Goal: Information Seeking & Learning: Learn about a topic

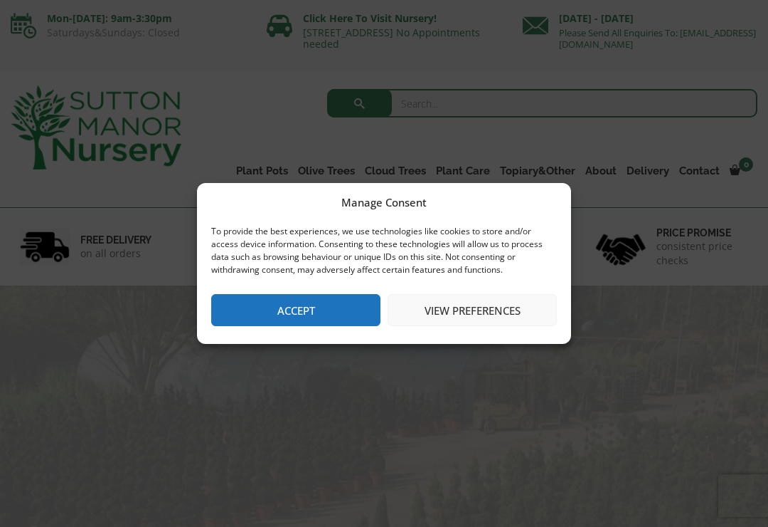
click at [287, 318] on button "Accept" at bounding box center [295, 310] width 169 height 32
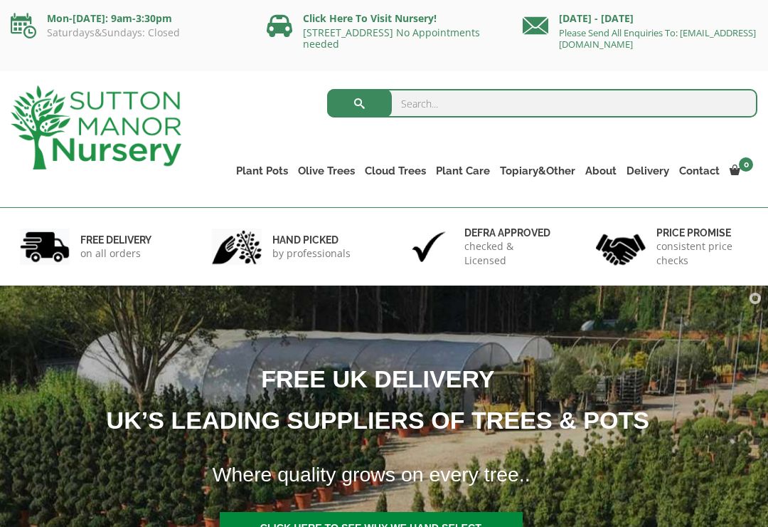
click at [327, 171] on link "Olive Trees" at bounding box center [326, 171] width 67 height 20
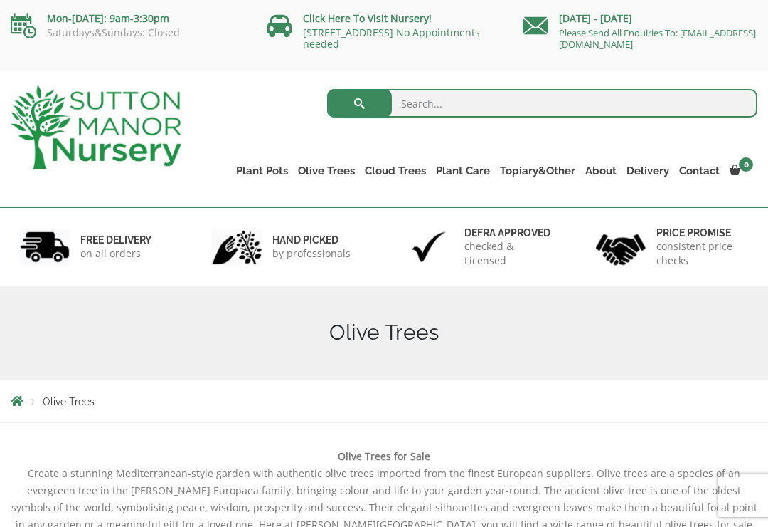
click at [0, 0] on link "Gnarled Olive Trees (Bella Range)" at bounding box center [0, 0] width 0 height 0
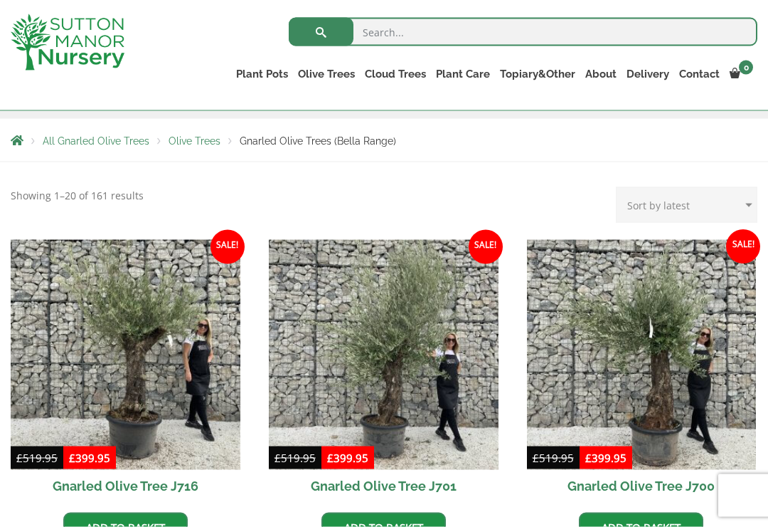
scroll to position [236, 0]
click at [0, 0] on link "Gnarled Olive Trees (Grande Range)" at bounding box center [0, 0] width 0 height 0
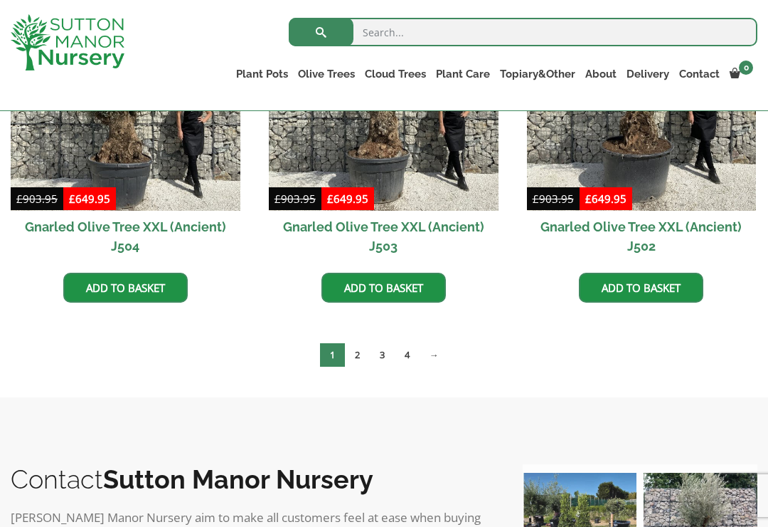
scroll to position [2252, 0]
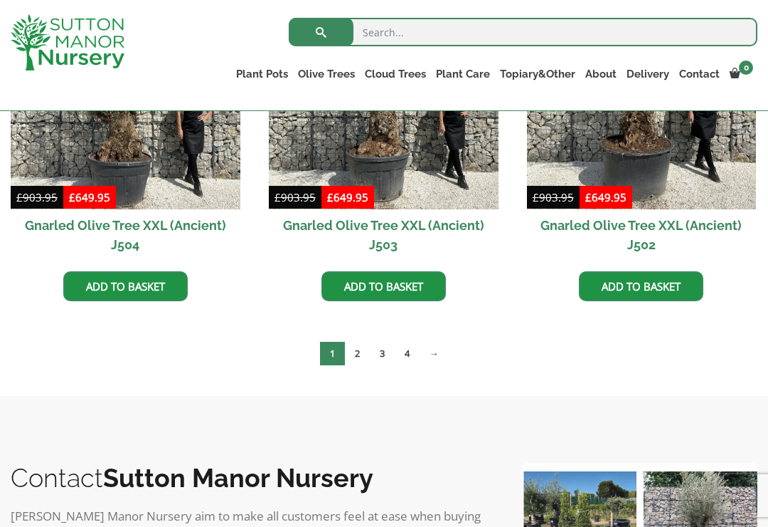
click at [364, 352] on link "2" at bounding box center [357, 353] width 25 height 23
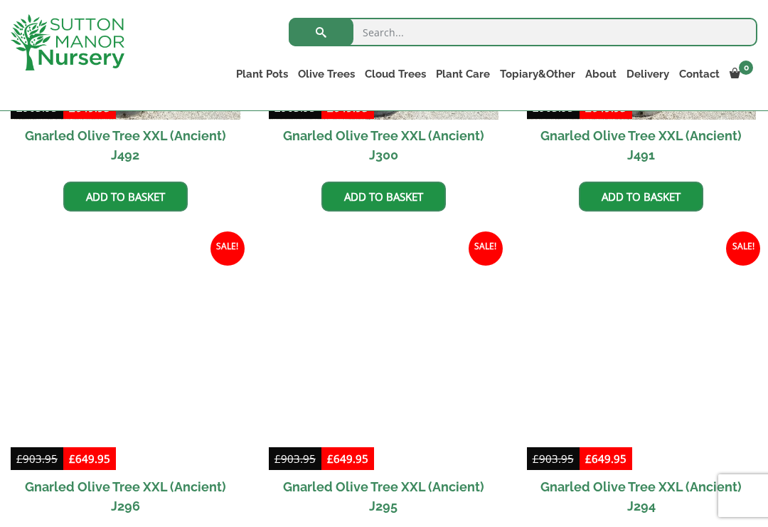
scroll to position [1286, 0]
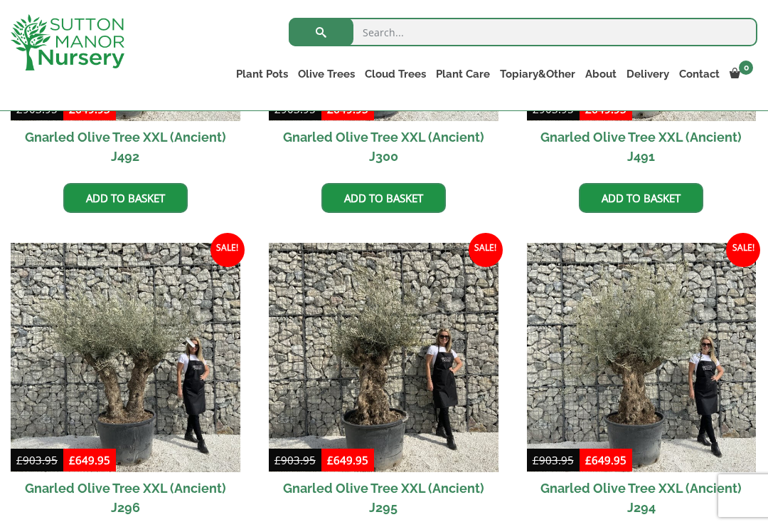
click at [0, 0] on link "Plateau Olive Trees (Mesa Range)" at bounding box center [0, 0] width 0 height 0
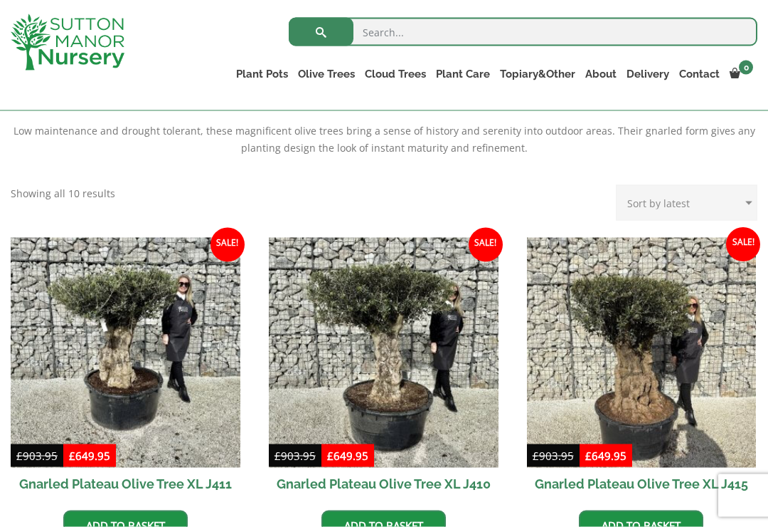
scroll to position [492, 0]
click at [0, 0] on link "Multi Stem Olives (Arcadia Range)" at bounding box center [0, 0] width 0 height 0
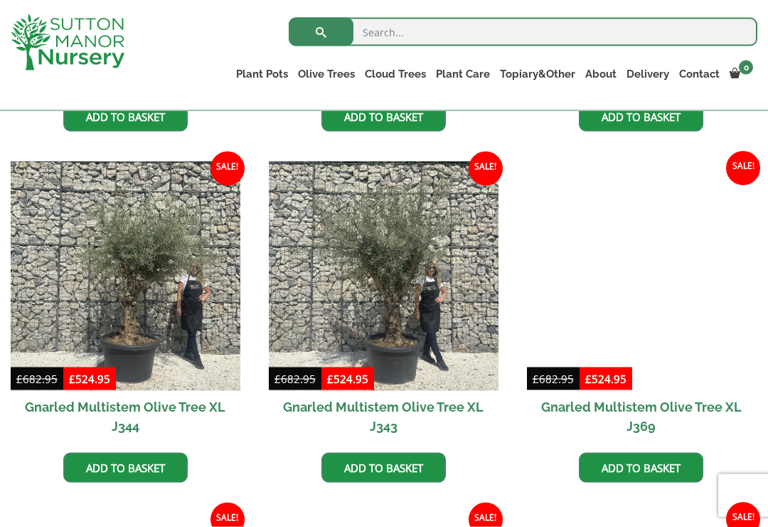
scroll to position [1622, 0]
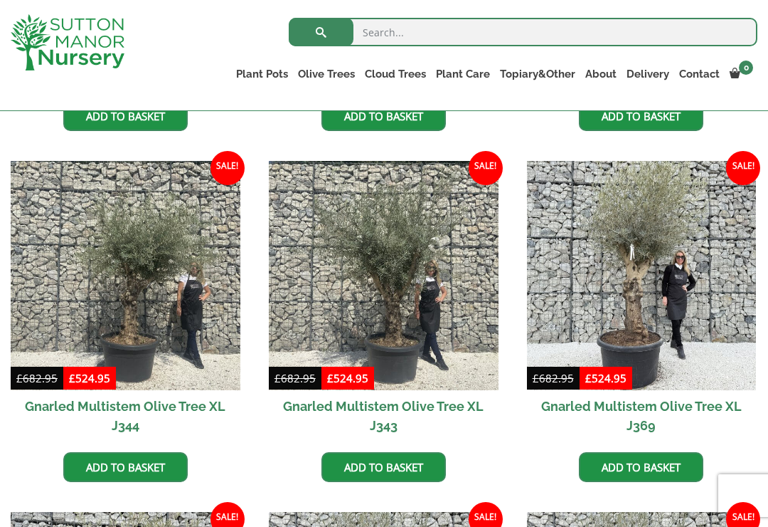
click at [0, 0] on ul "Gnarled Olive Trees (Bella Range) Gnarled Olive Trees (Grande Range) Plateau Ol…" at bounding box center [0, 0] width 0 height 0
click at [0, 0] on link "Ilex Crenata Cloud Trees" at bounding box center [0, 0] width 0 height 0
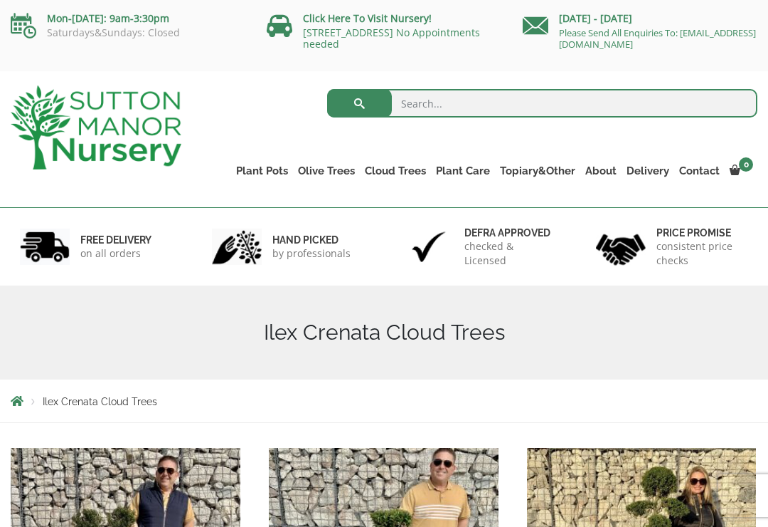
click at [0, 0] on link "Castlewellan" at bounding box center [0, 0] width 0 height 0
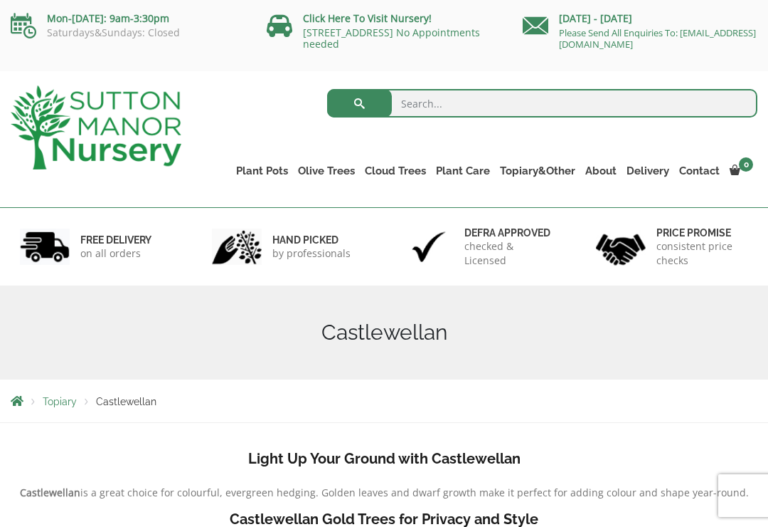
click at [0, 0] on link "Ligustrum Pom Poms" at bounding box center [0, 0] width 0 height 0
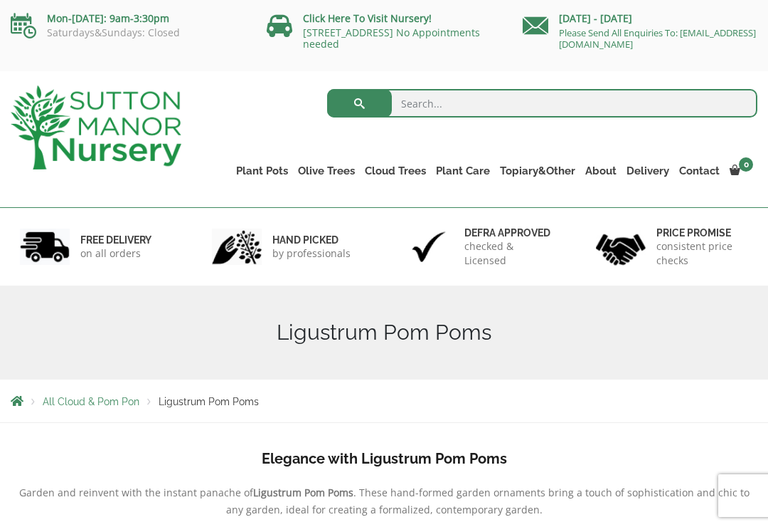
click at [0, 0] on link "Taxus Baccata (Yew)" at bounding box center [0, 0] width 0 height 0
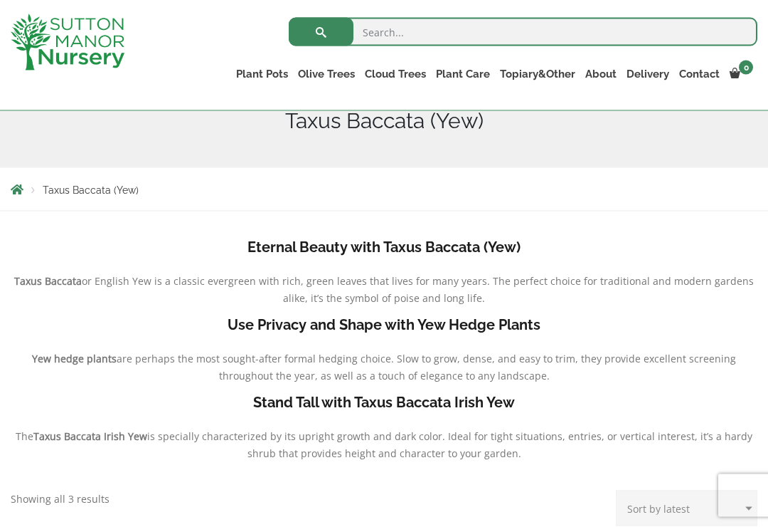
scroll to position [183, 0]
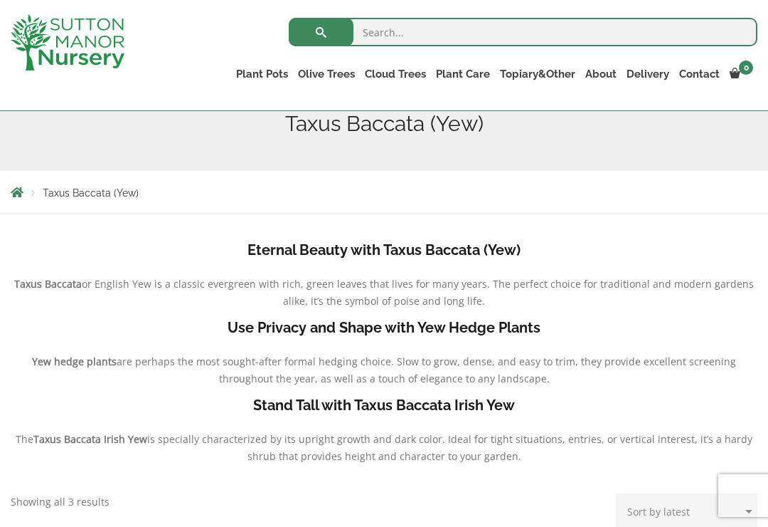
click at [0, 0] on link "Acers" at bounding box center [0, 0] width 0 height 0
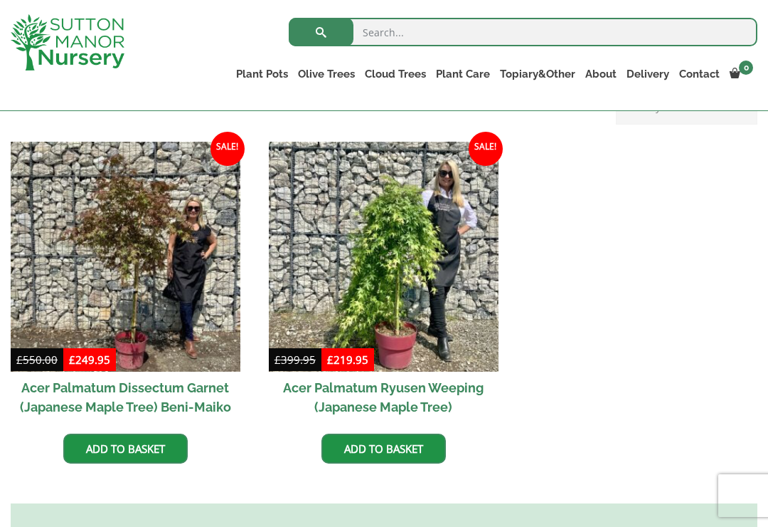
scroll to position [377, 0]
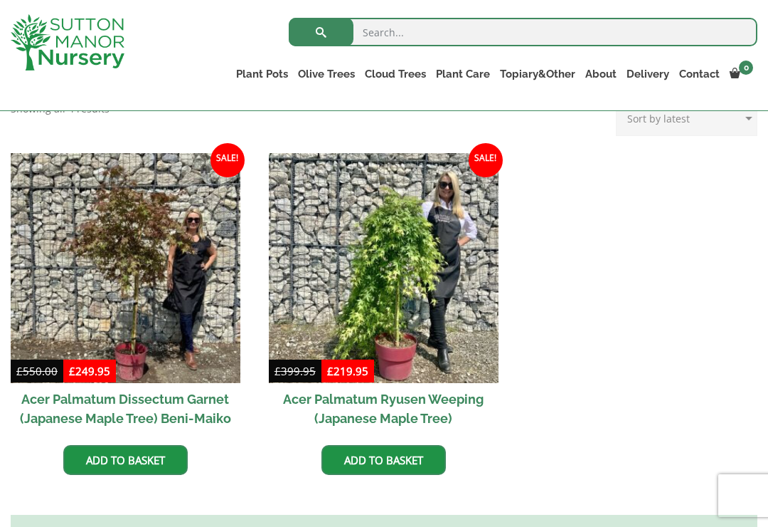
click at [126, 258] on img at bounding box center [126, 268] width 230 height 230
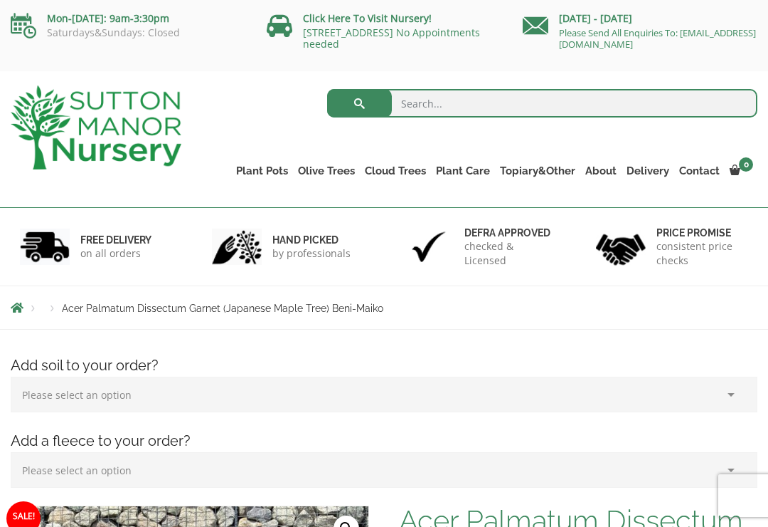
click at [0, 0] on link "Bay Trees (Laurus Nobilis)" at bounding box center [0, 0] width 0 height 0
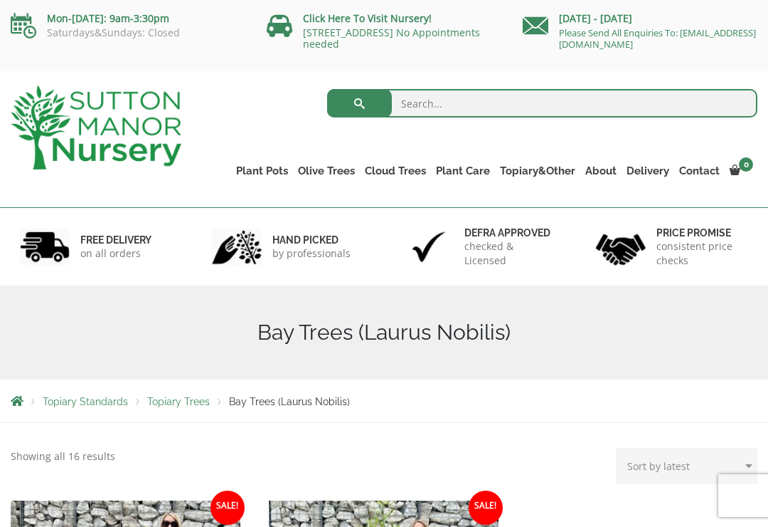
click at [0, 0] on link "Castlewellan (Cupressus)" at bounding box center [0, 0] width 0 height 0
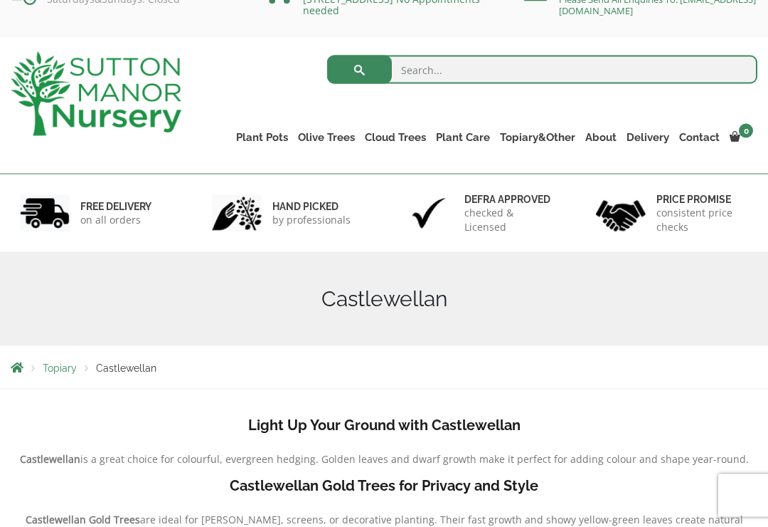
scroll to position [34, 0]
